Goal: Information Seeking & Learning: Check status

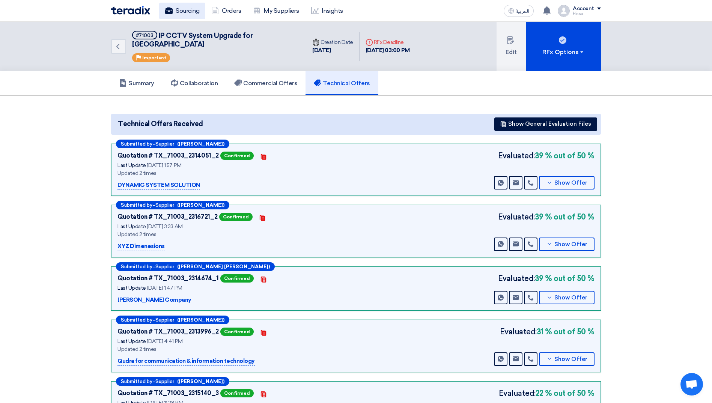
click at [183, 15] on link "Sourcing" at bounding box center [182, 11] width 46 height 17
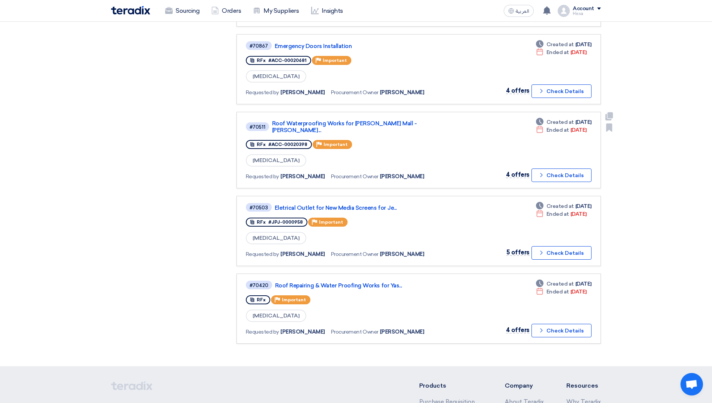
scroll to position [376, 0]
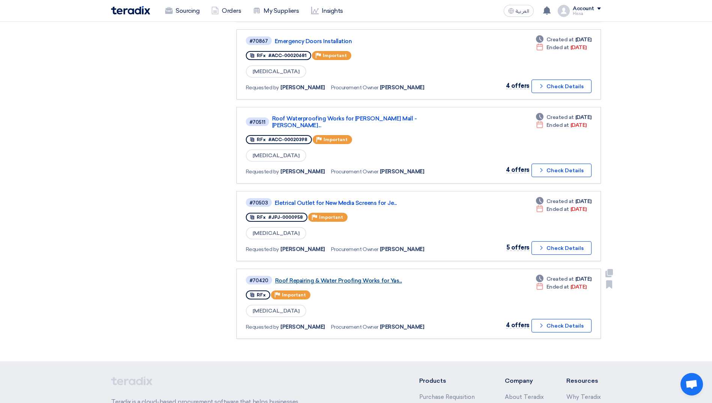
click at [338, 278] on link "Roof Repairing & Water Proofing Works for Yas..." at bounding box center [369, 281] width 188 height 7
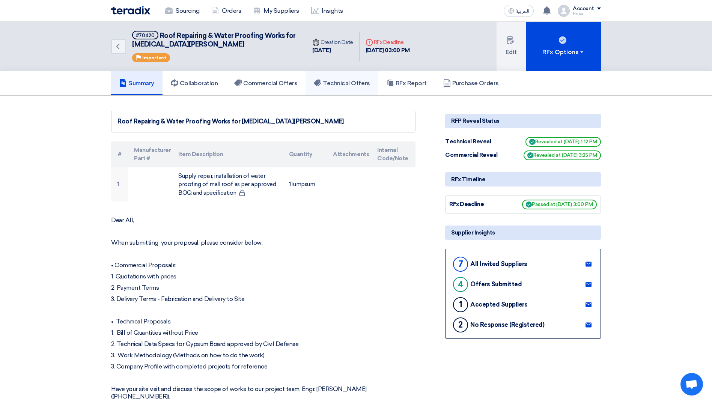
click at [338, 83] on h5 "Technical Offers" at bounding box center [342, 84] width 56 height 8
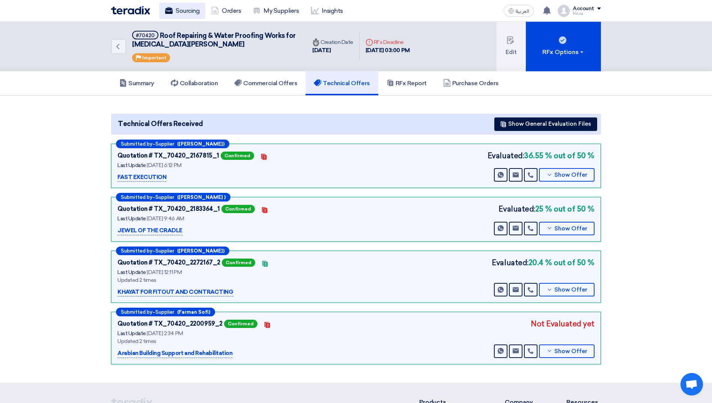
click at [178, 14] on link "Sourcing" at bounding box center [182, 11] width 46 height 17
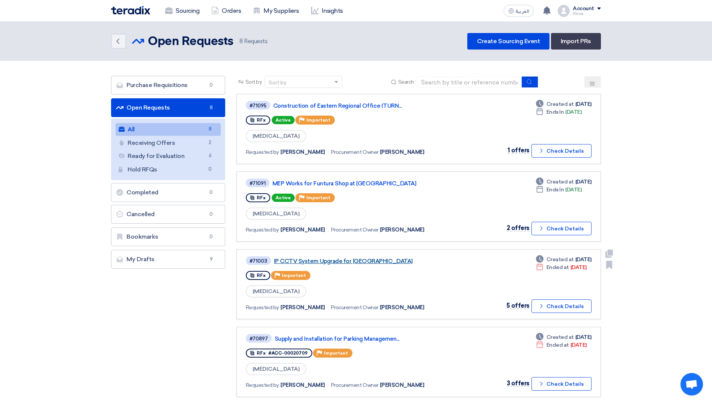
click at [348, 264] on link "IP CCTV System Upgrade for [GEOGRAPHIC_DATA]" at bounding box center [368, 261] width 188 height 7
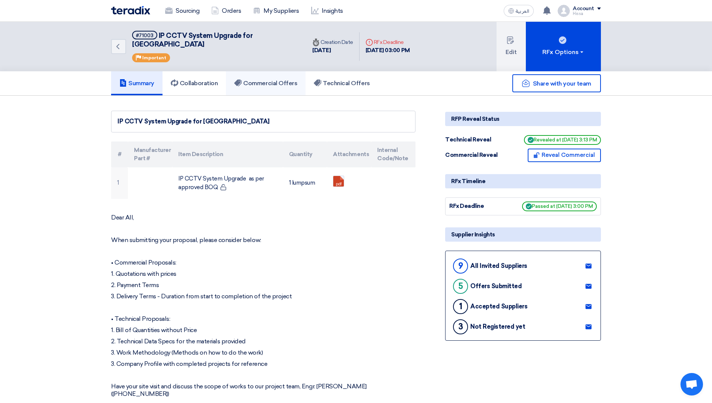
click at [269, 80] on h5 "Commercial Offers" at bounding box center [265, 84] width 63 height 8
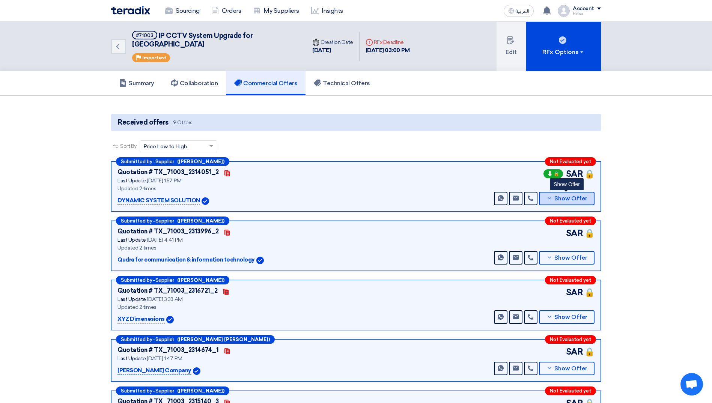
click at [550, 195] on icon at bounding box center [550, 198] width 6 height 6
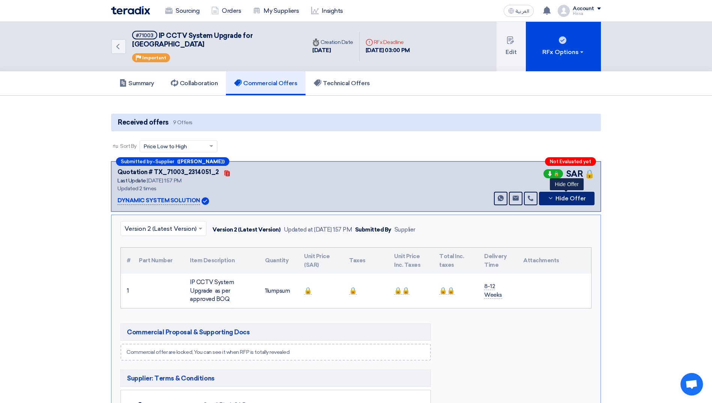
click at [550, 195] on icon at bounding box center [551, 198] width 6 height 6
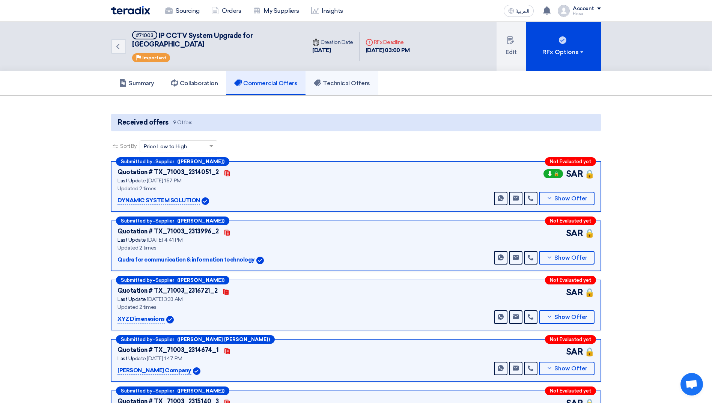
click at [331, 80] on h5 "Technical Offers" at bounding box center [342, 84] width 56 height 8
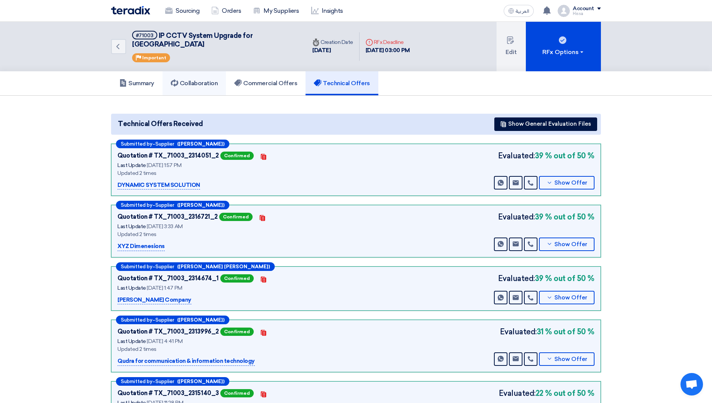
click at [192, 80] on h5 "Collaboration" at bounding box center [194, 84] width 47 height 8
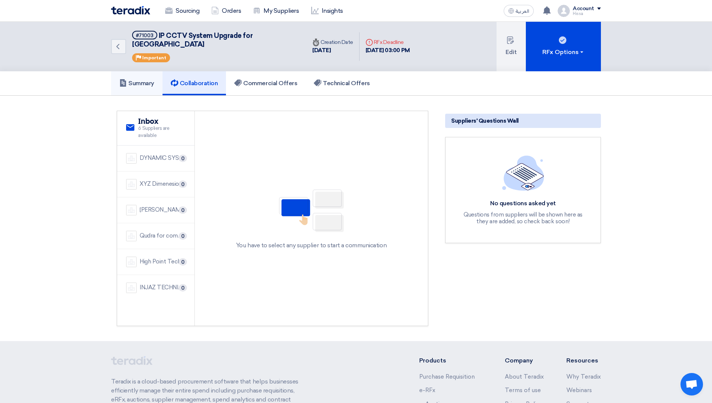
click at [151, 80] on h5 "Summary" at bounding box center [136, 84] width 35 height 8
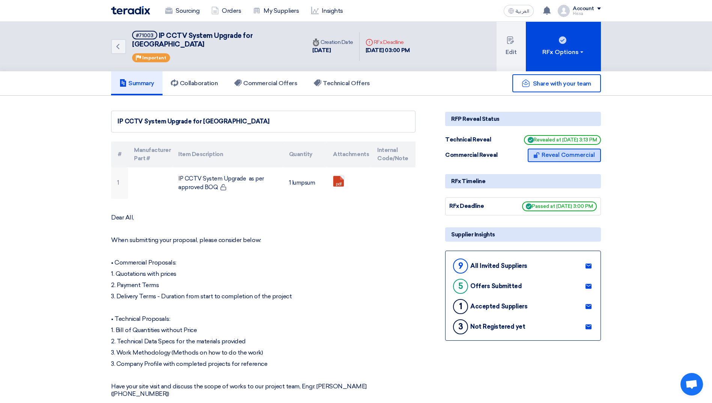
click at [554, 149] on button "Reveal Commercial" at bounding box center [564, 156] width 73 height 14
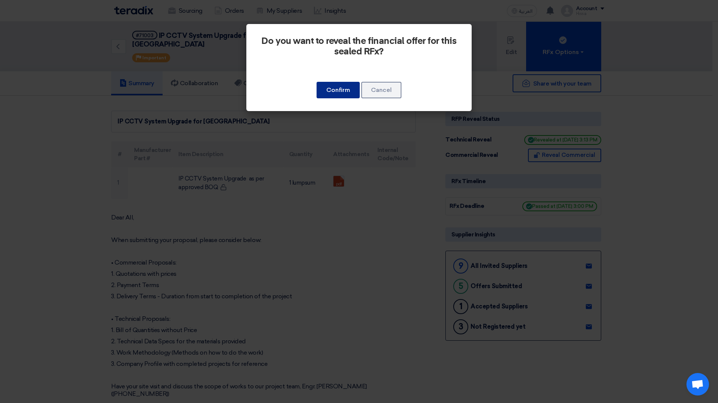
click at [336, 92] on button "Confirm" at bounding box center [338, 90] width 43 height 17
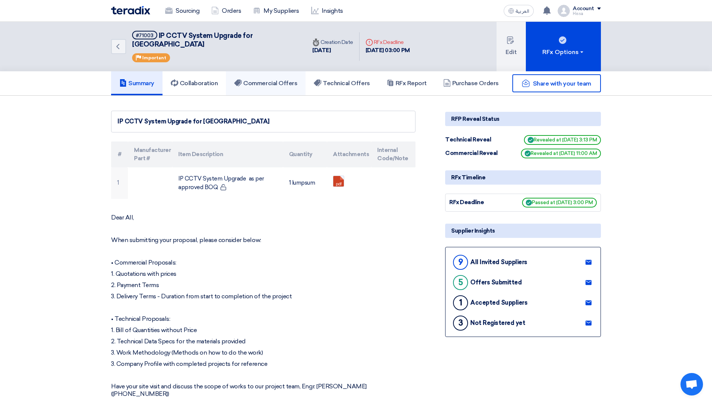
click at [279, 78] on link "Commercial Offers" at bounding box center [266, 83] width 80 height 24
